Goal: Task Accomplishment & Management: Manage account settings

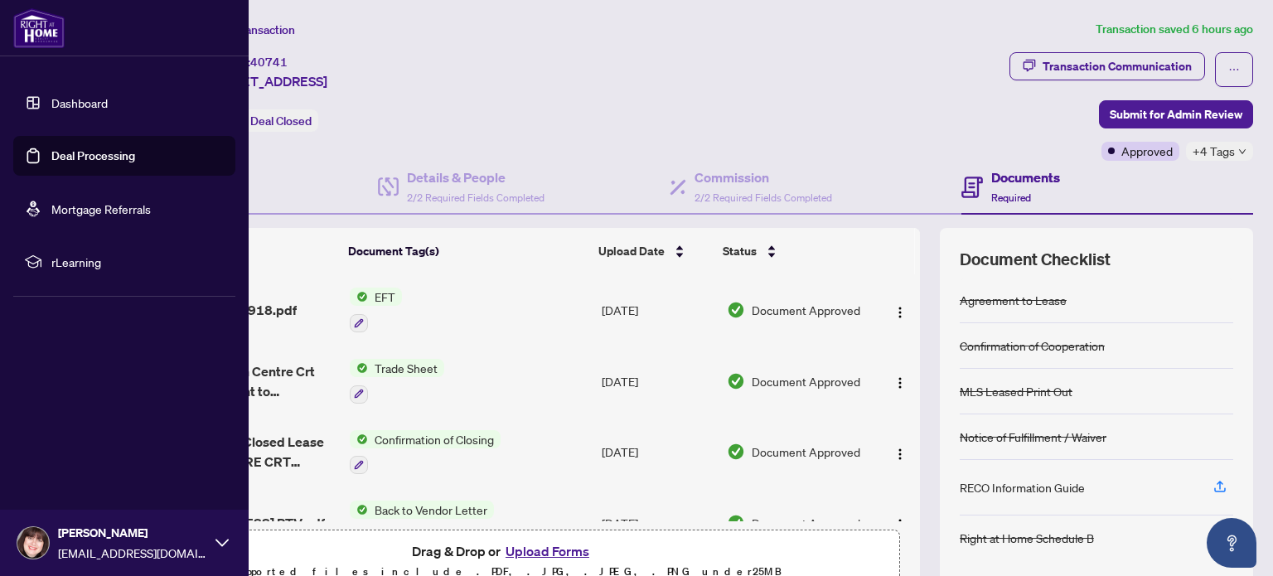
click at [70, 152] on link "Deal Processing" at bounding box center [93, 155] width 84 height 15
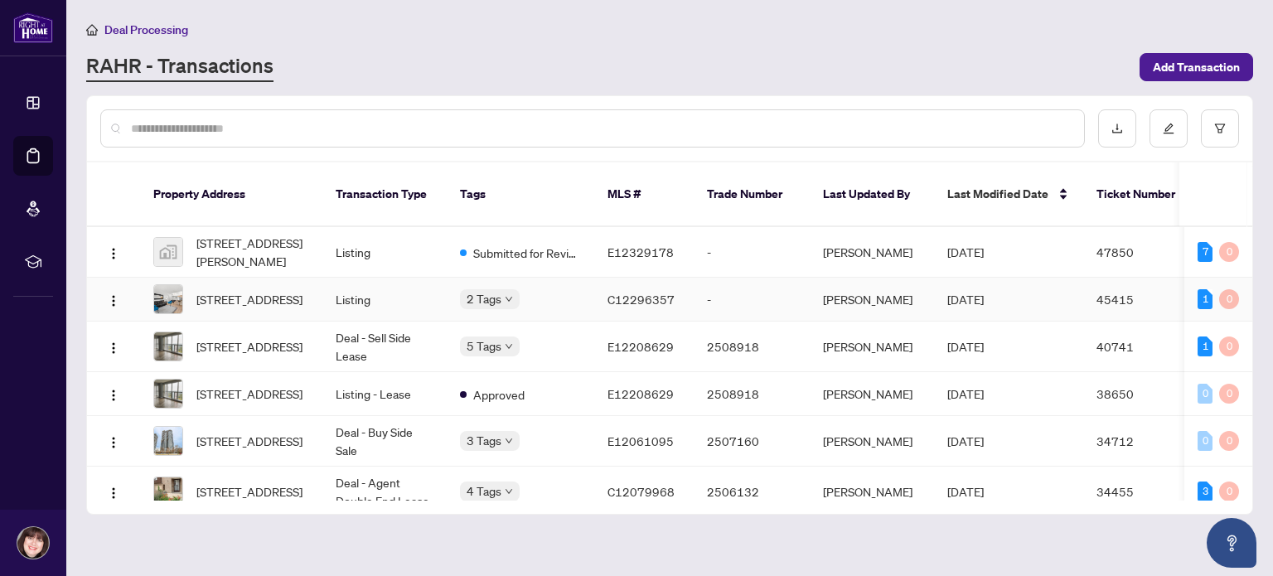
click at [171, 285] on img at bounding box center [168, 299] width 28 height 28
click at [167, 238] on img at bounding box center [168, 252] width 28 height 28
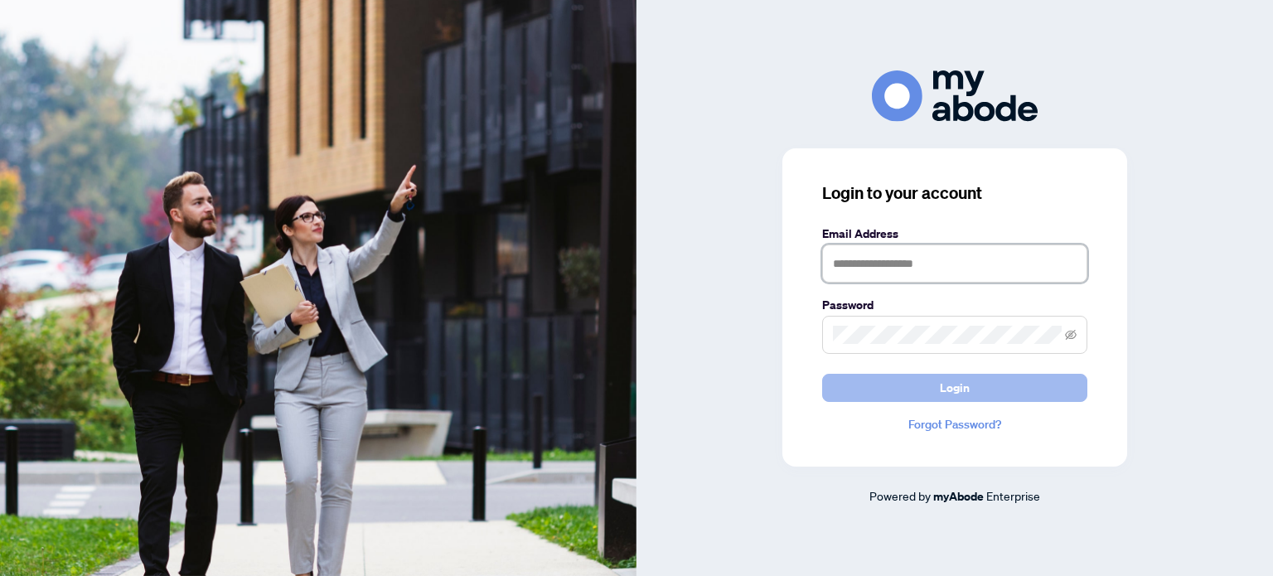
type input "**********"
click at [964, 389] on span "Login" at bounding box center [955, 387] width 30 height 27
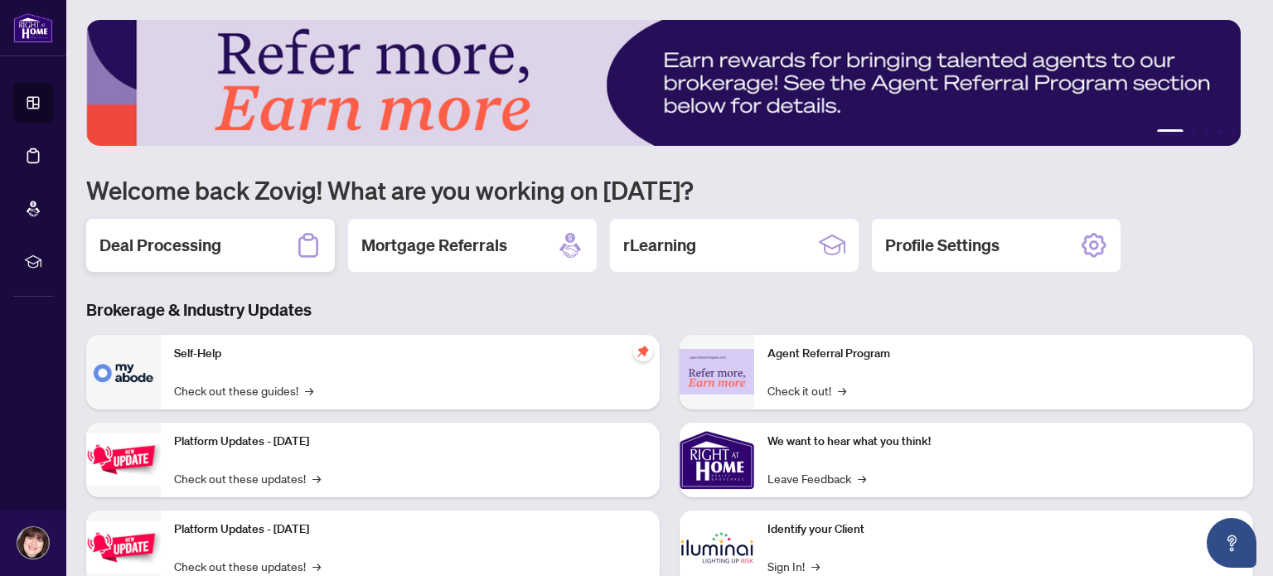
click at [210, 244] on h2 "Deal Processing" at bounding box center [160, 245] width 122 height 23
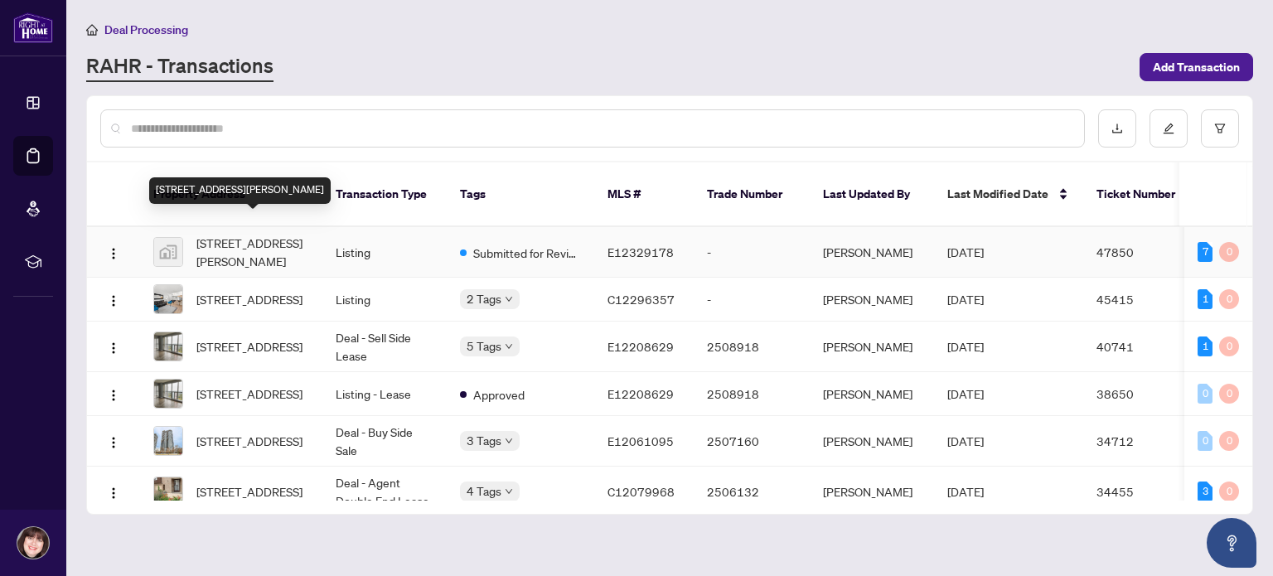
click at [268, 234] on span "[STREET_ADDRESS][PERSON_NAME]" at bounding box center [252, 252] width 113 height 36
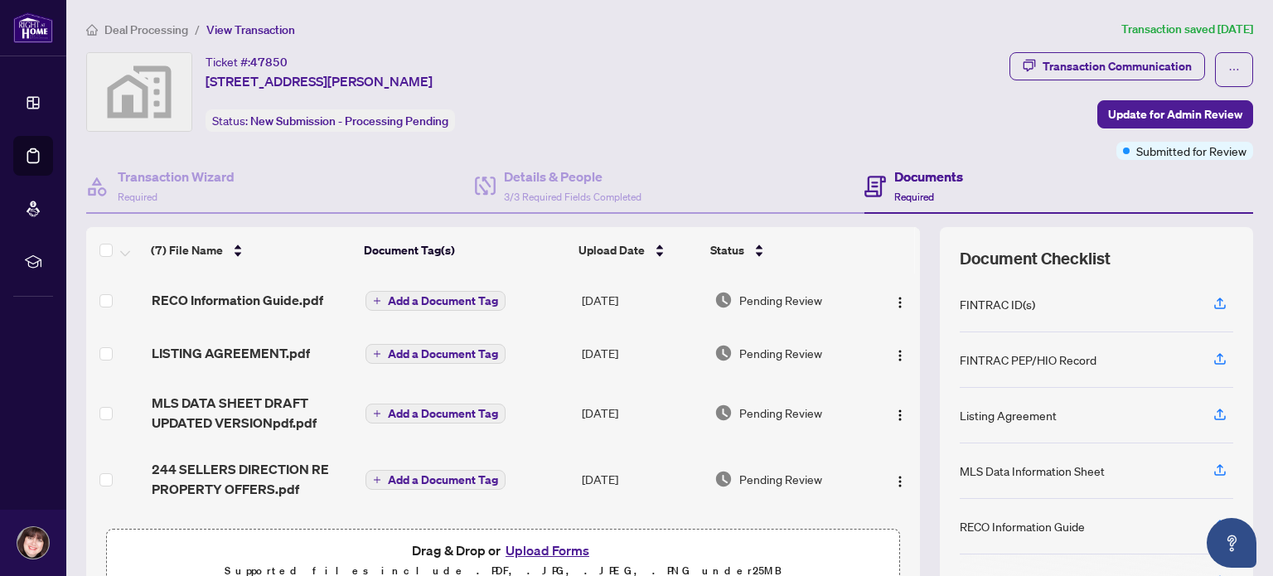
click at [548, 555] on button "Upload Forms" at bounding box center [547, 550] width 94 height 22
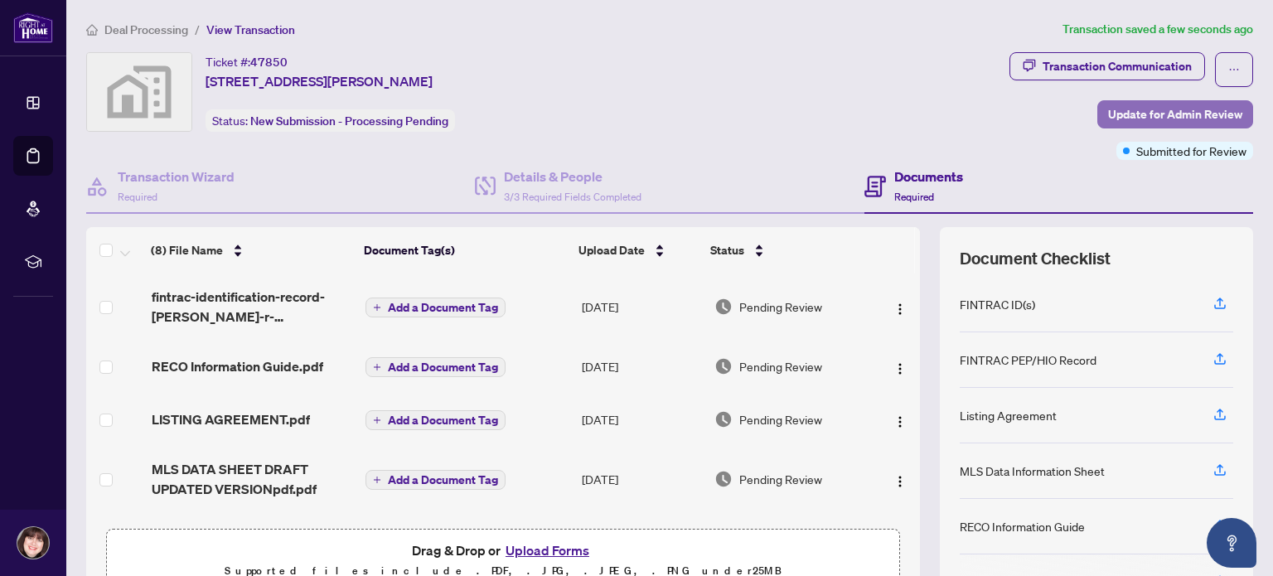
click at [1163, 110] on span "Update for Admin Review" at bounding box center [1175, 114] width 134 height 27
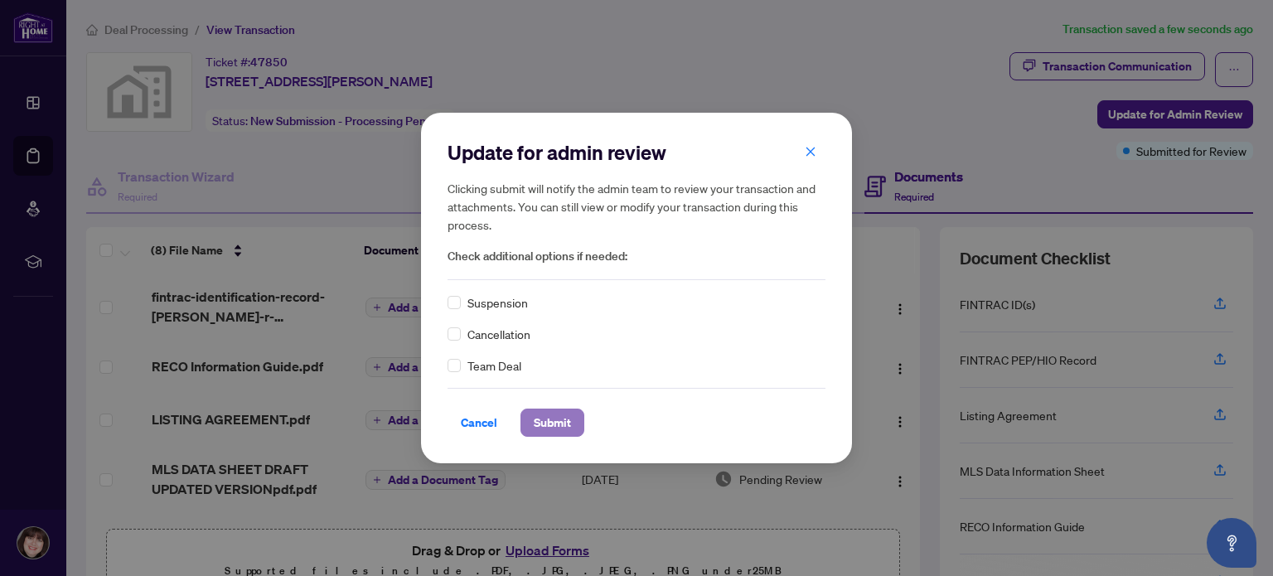
click at [553, 423] on span "Submit" at bounding box center [552, 422] width 37 height 27
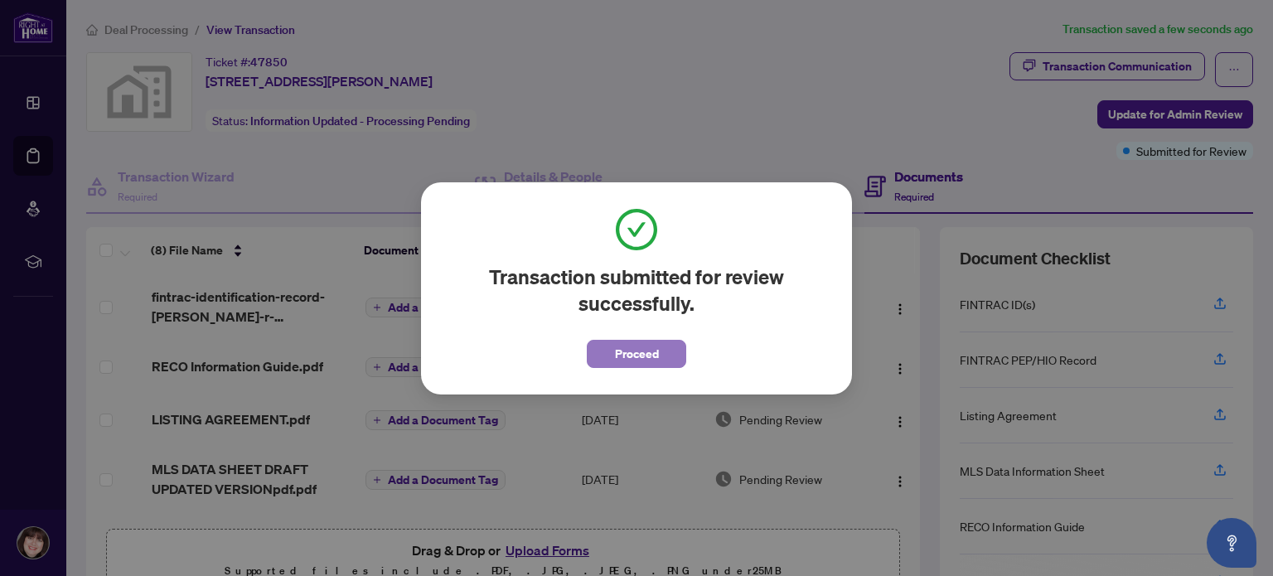
click at [651, 346] on span "Proceed" at bounding box center [637, 354] width 44 height 27
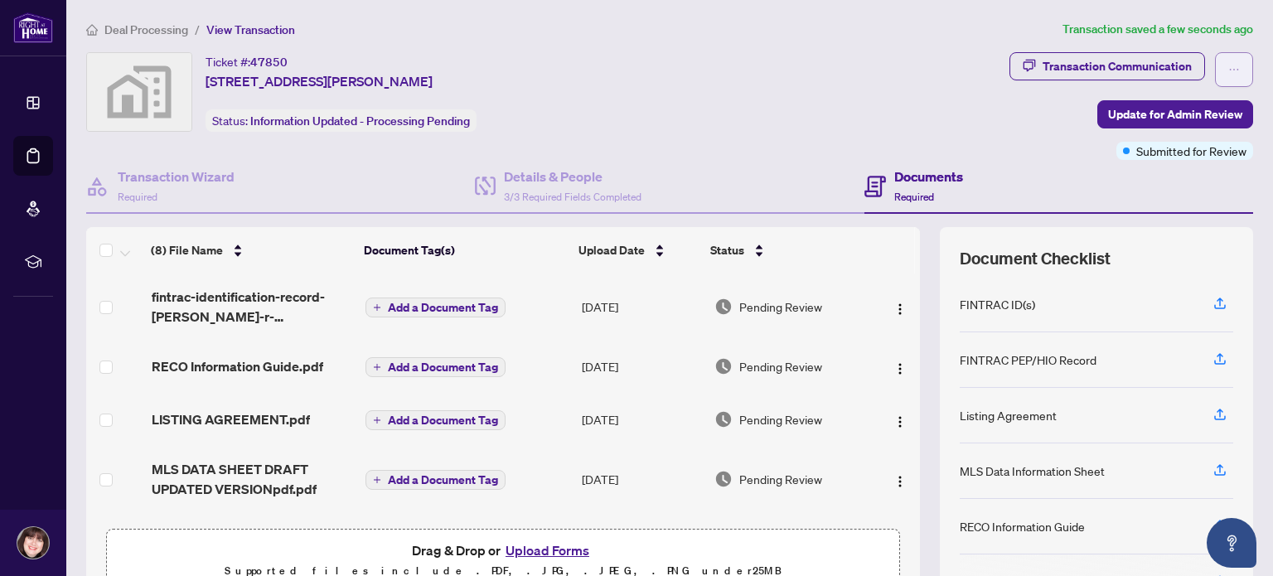
click at [1229, 68] on button "button" at bounding box center [1234, 69] width 38 height 35
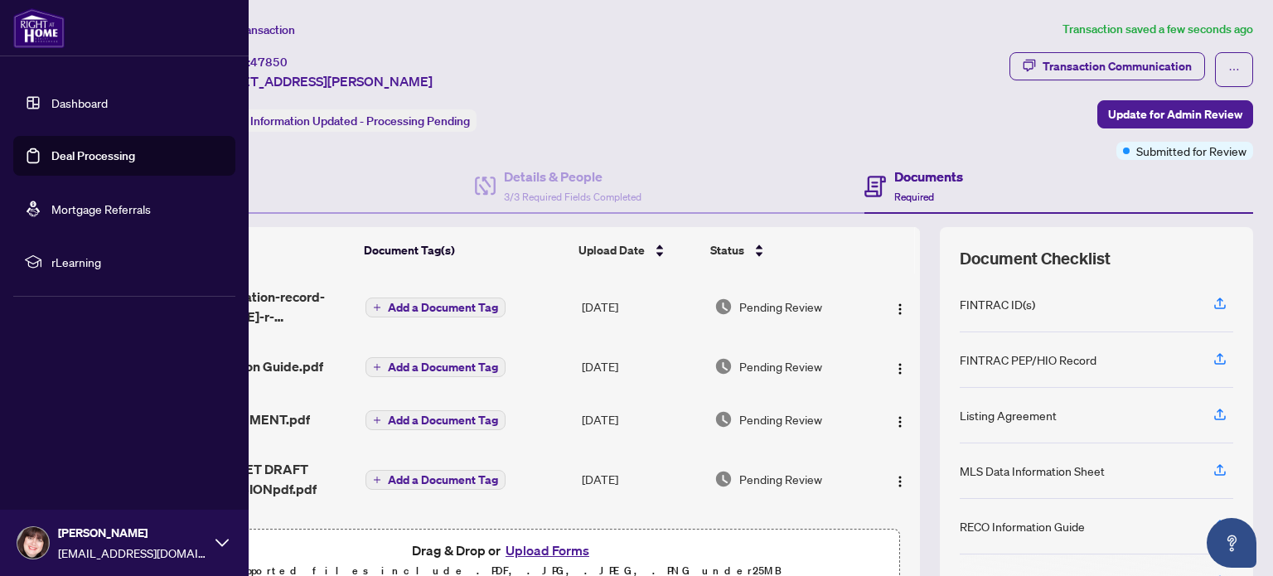
click at [84, 157] on link "Deal Processing" at bounding box center [93, 155] width 84 height 15
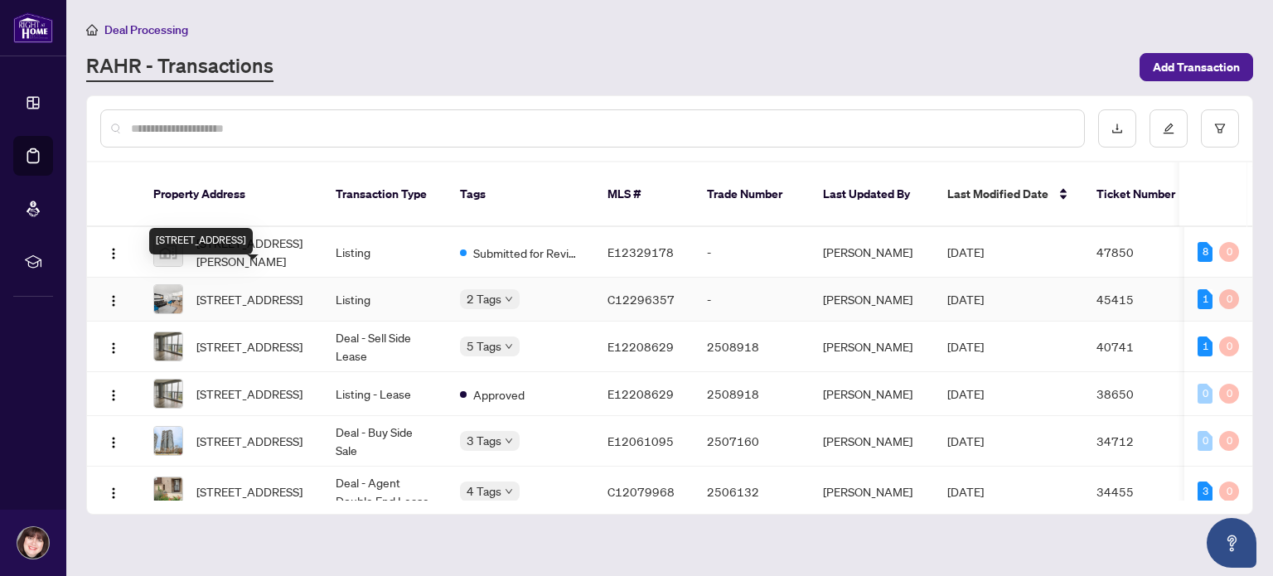
click at [265, 290] on span "113-1837 Eglinton Ave, Toronto, Ontario M4A 2Y4, Canada" at bounding box center [249, 299] width 106 height 18
